Goal: Task Accomplishment & Management: Use online tool/utility

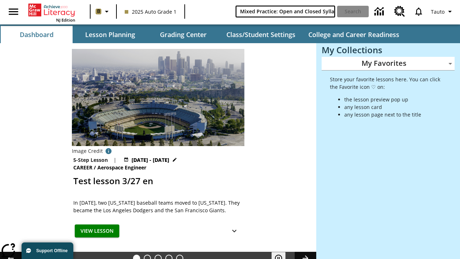
type input "Mixed Practice: Open and Closed Syllables"
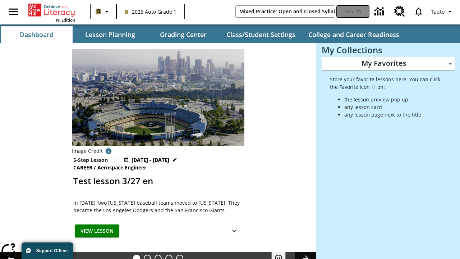
click at [353, 11] on button "Search" at bounding box center [353, 11] width 32 height 11
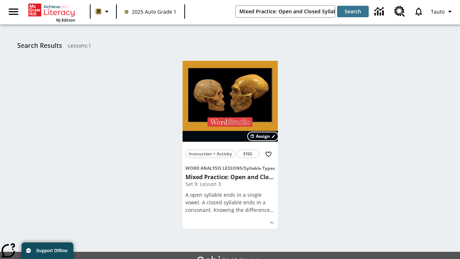
click at [263, 136] on span "Assign" at bounding box center [263, 136] width 14 height 6
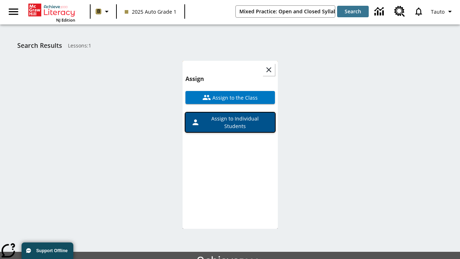
click at [230, 115] on span "Assign to Individual Students" at bounding box center [234, 122] width 69 height 15
